Goal: Task Accomplishment & Management: Manage account settings

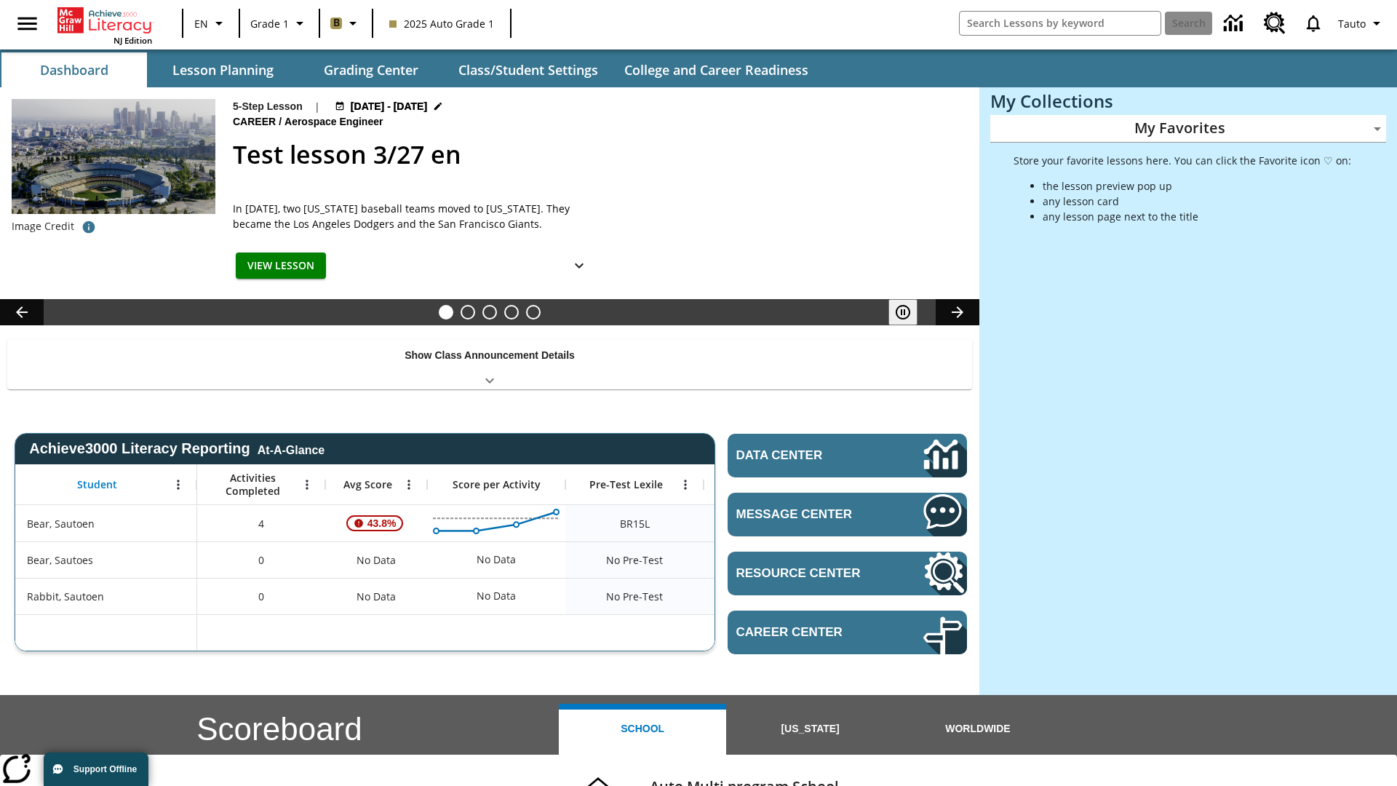
click at [1188, 128] on body "Skip to main content NJ Edition EN Grade 1 B 2025 Auto Grade 1 Search Tauto Das…" at bounding box center [698, 580] width 1397 height 1160
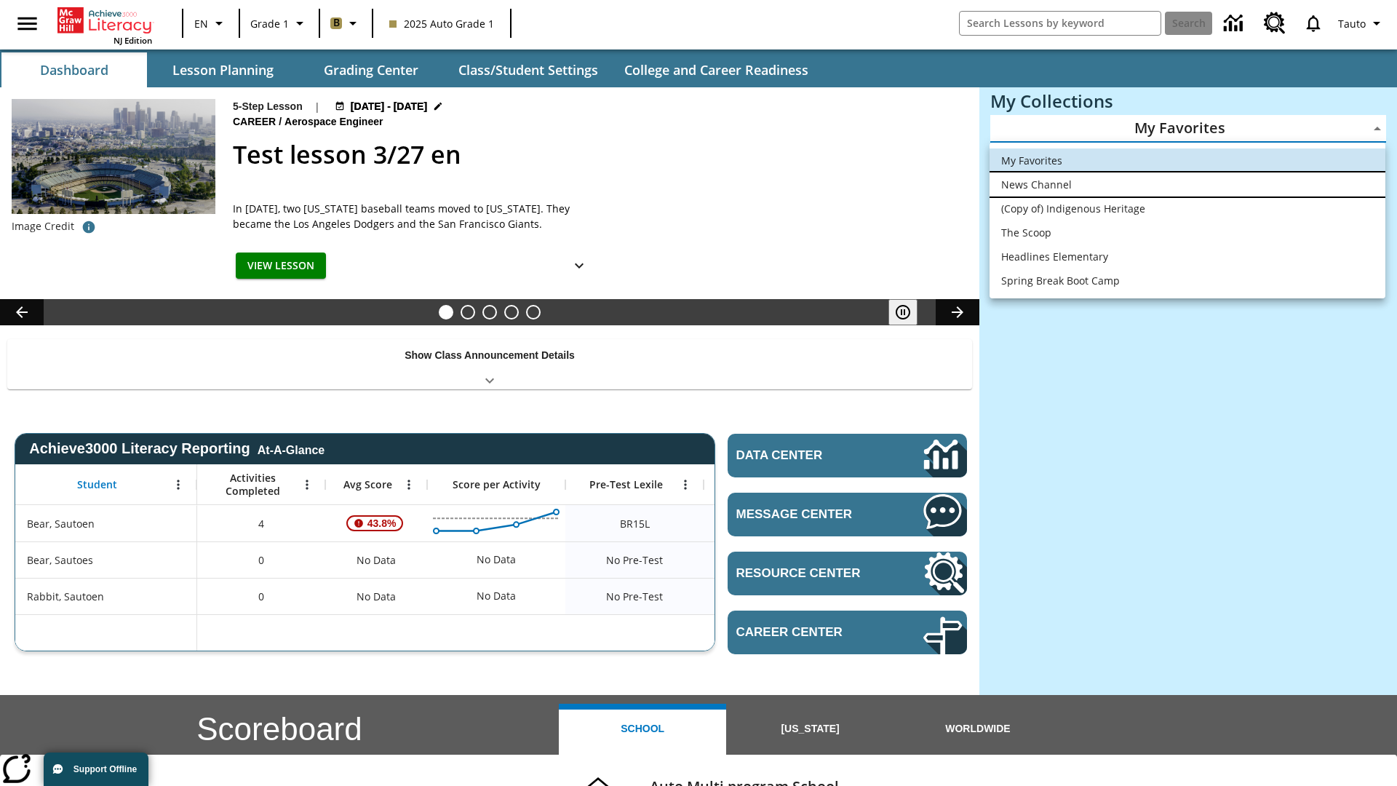
click at [1187, 184] on li "News Channel" at bounding box center [1187, 184] width 396 height 24
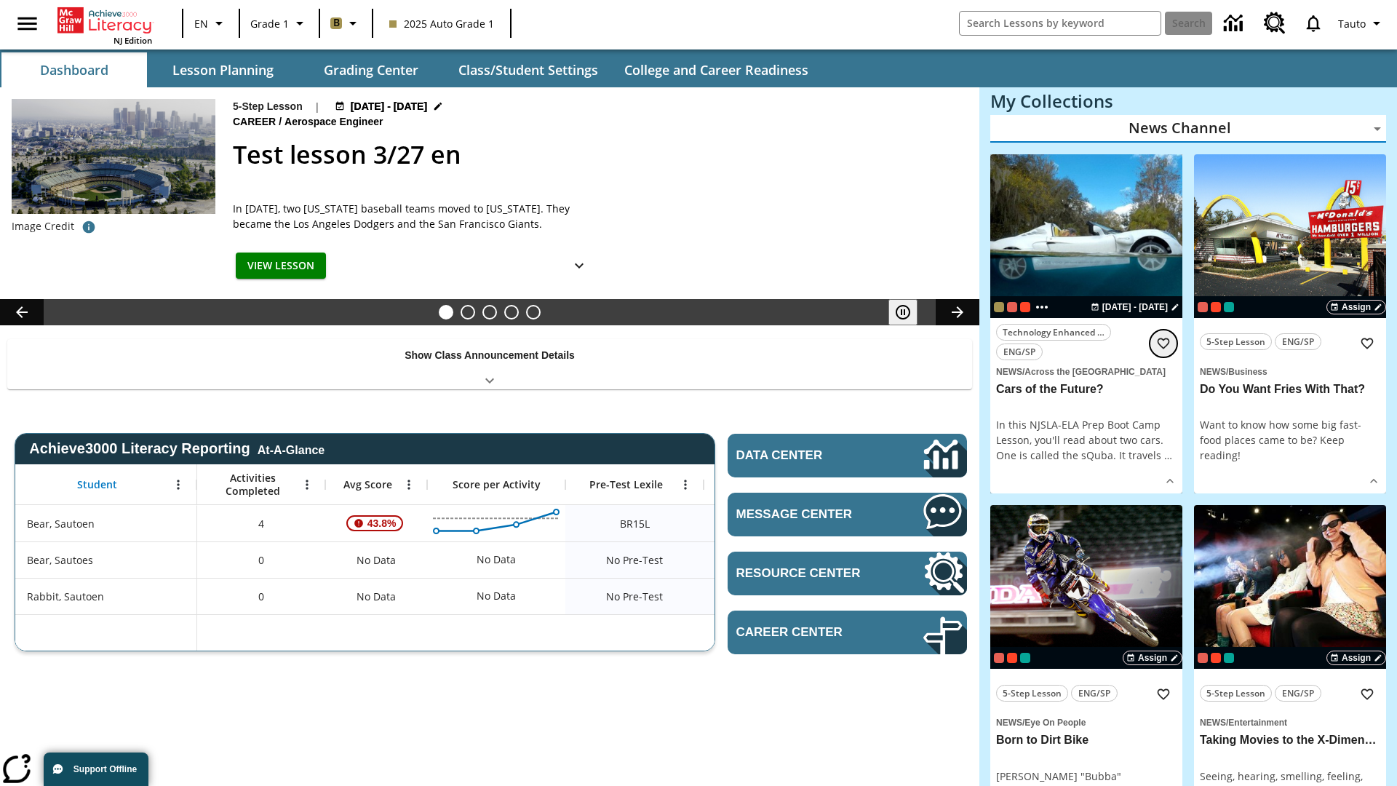
click at [1163, 343] on icon "Add to Favorites" at bounding box center [1163, 343] width 15 height 15
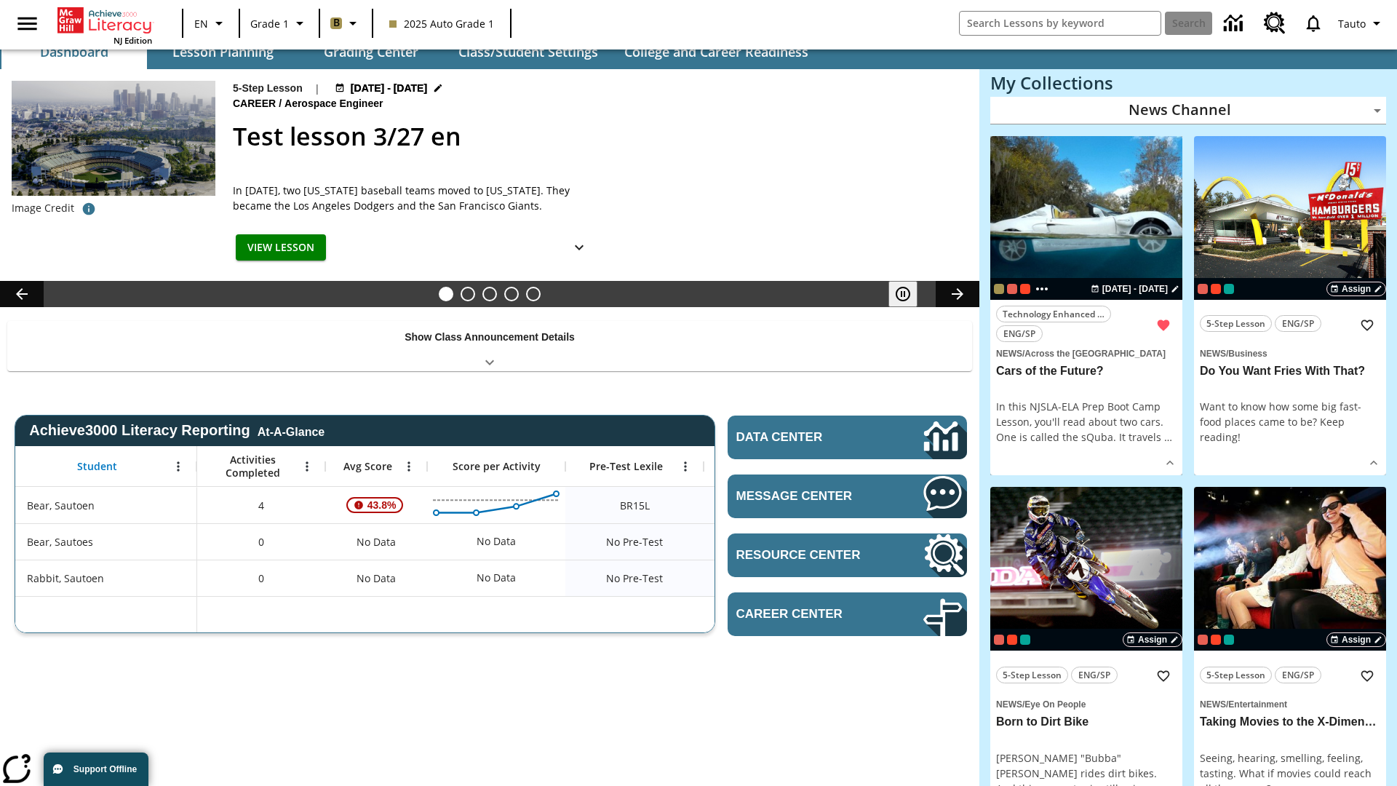
click at [1188, 110] on body "Skip to main content NJ Edition EN Grade 1 B 2025 Auto Grade 1 Search 0 Tauto D…" at bounding box center [698, 759] width 1397 height 1554
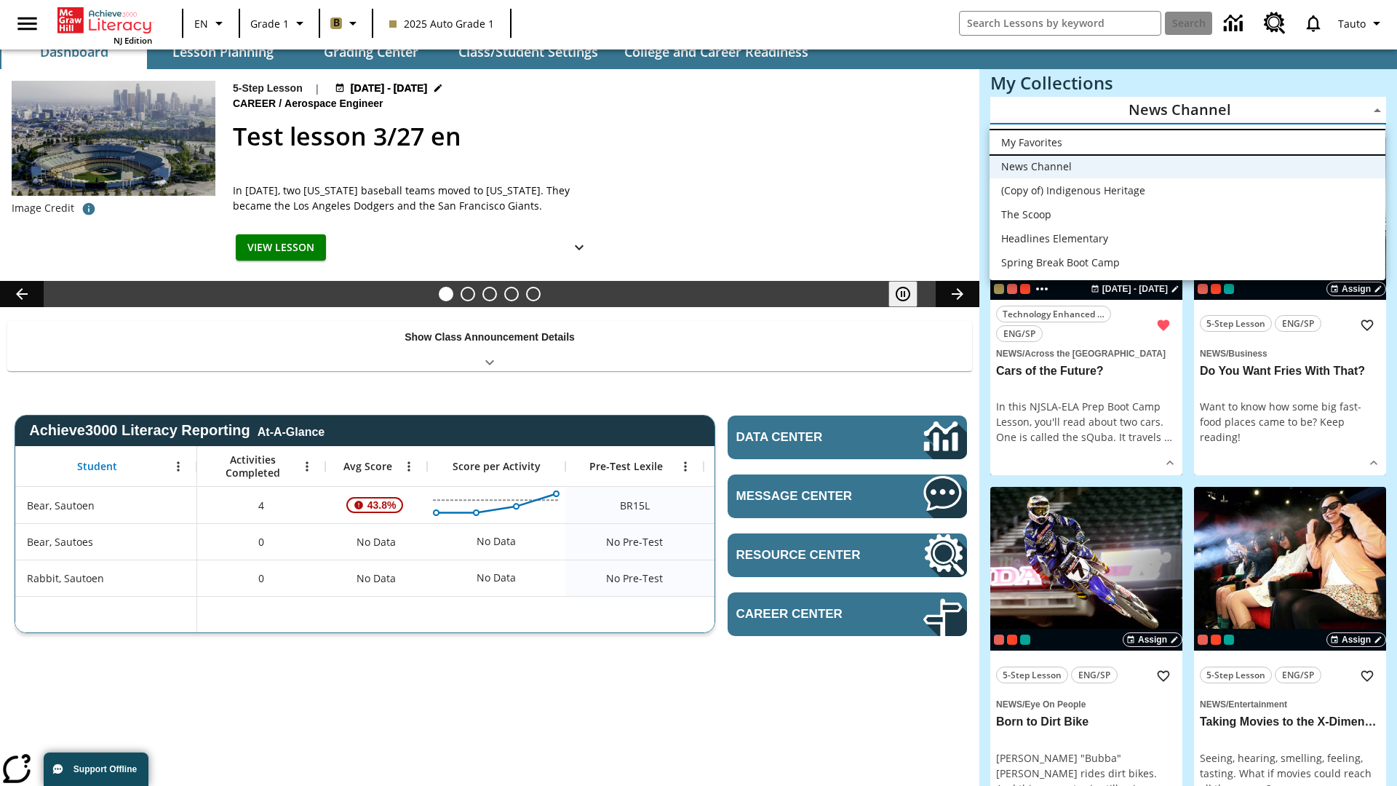
click at [1187, 142] on li "My Favorites" at bounding box center [1187, 142] width 396 height 24
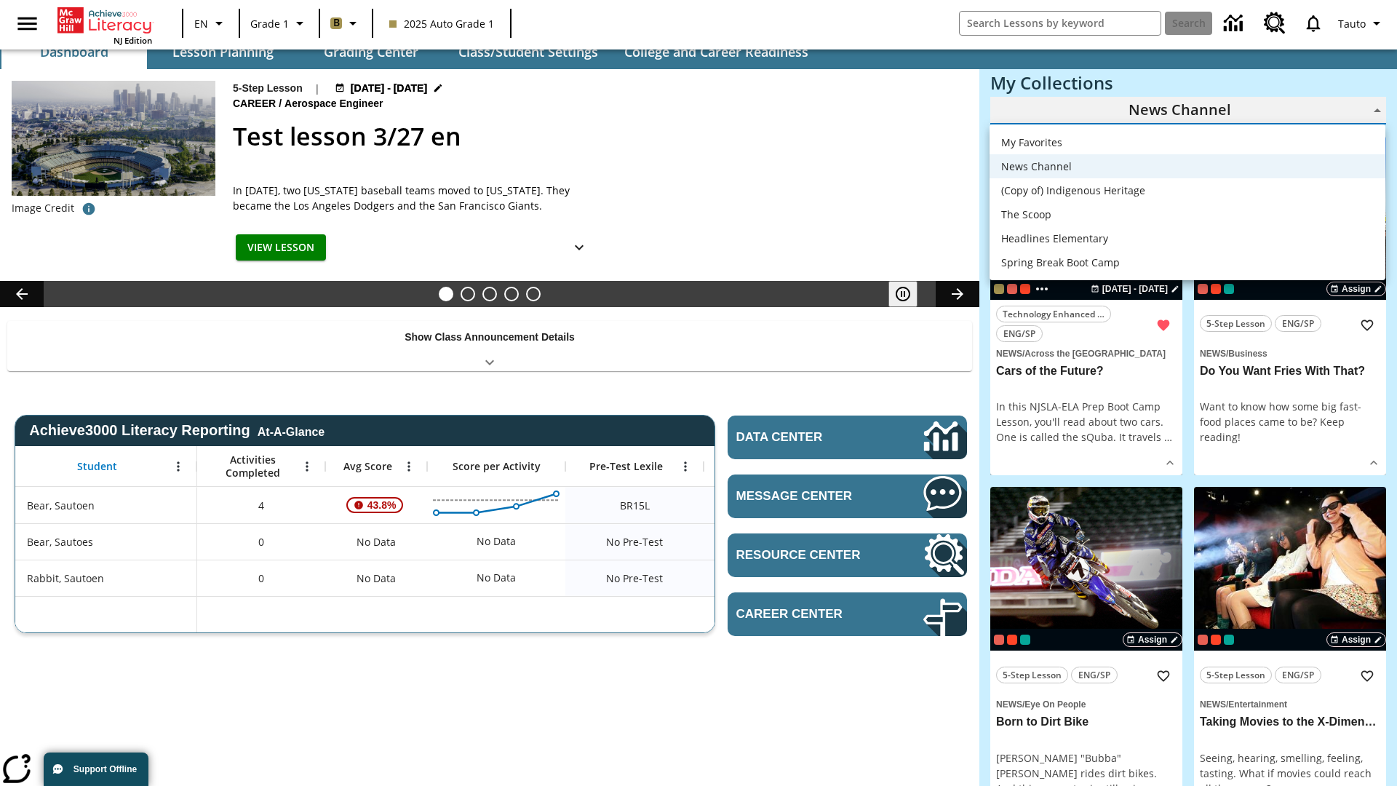
type input "-1"
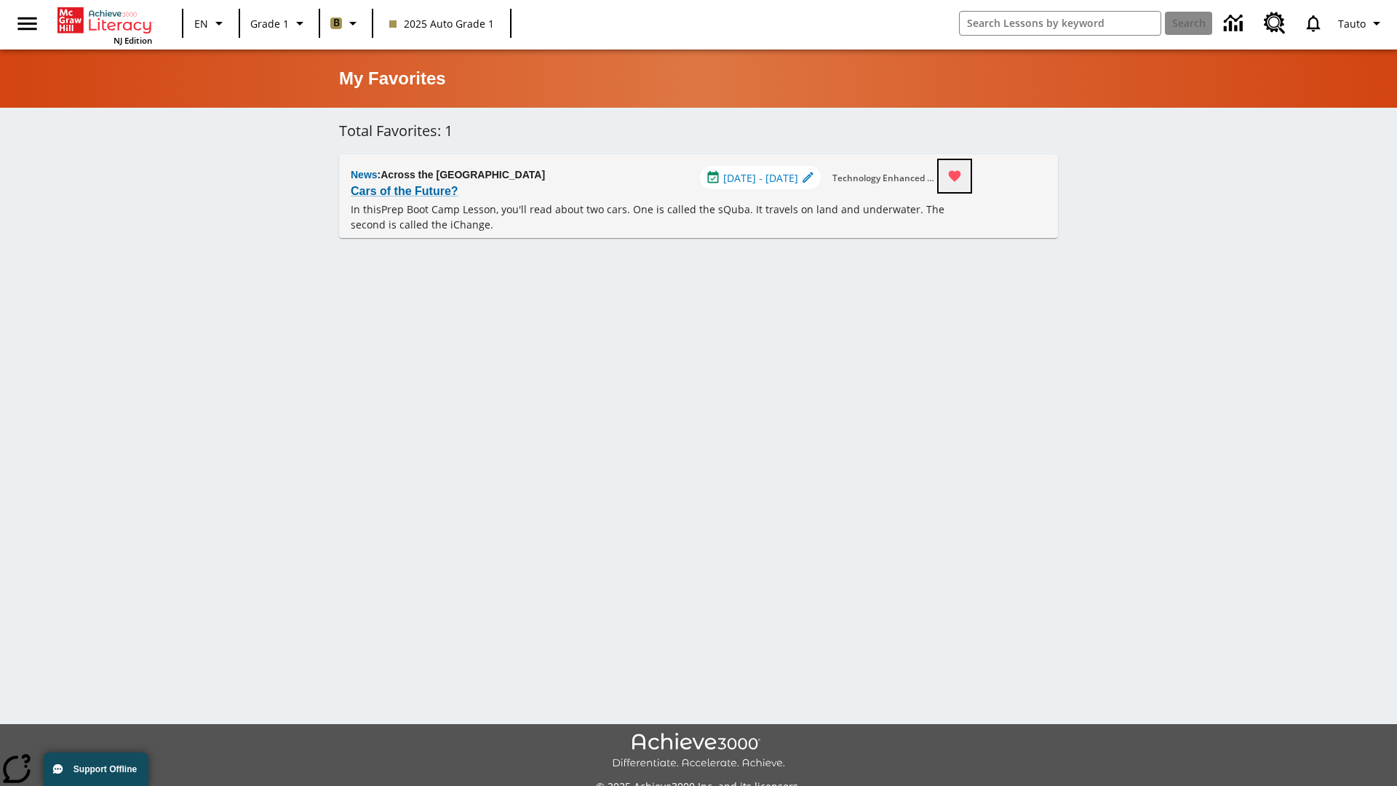
click at [961, 176] on icon "Remove from Favorites" at bounding box center [955, 176] width 12 height 11
